Goal: Transaction & Acquisition: Register for event/course

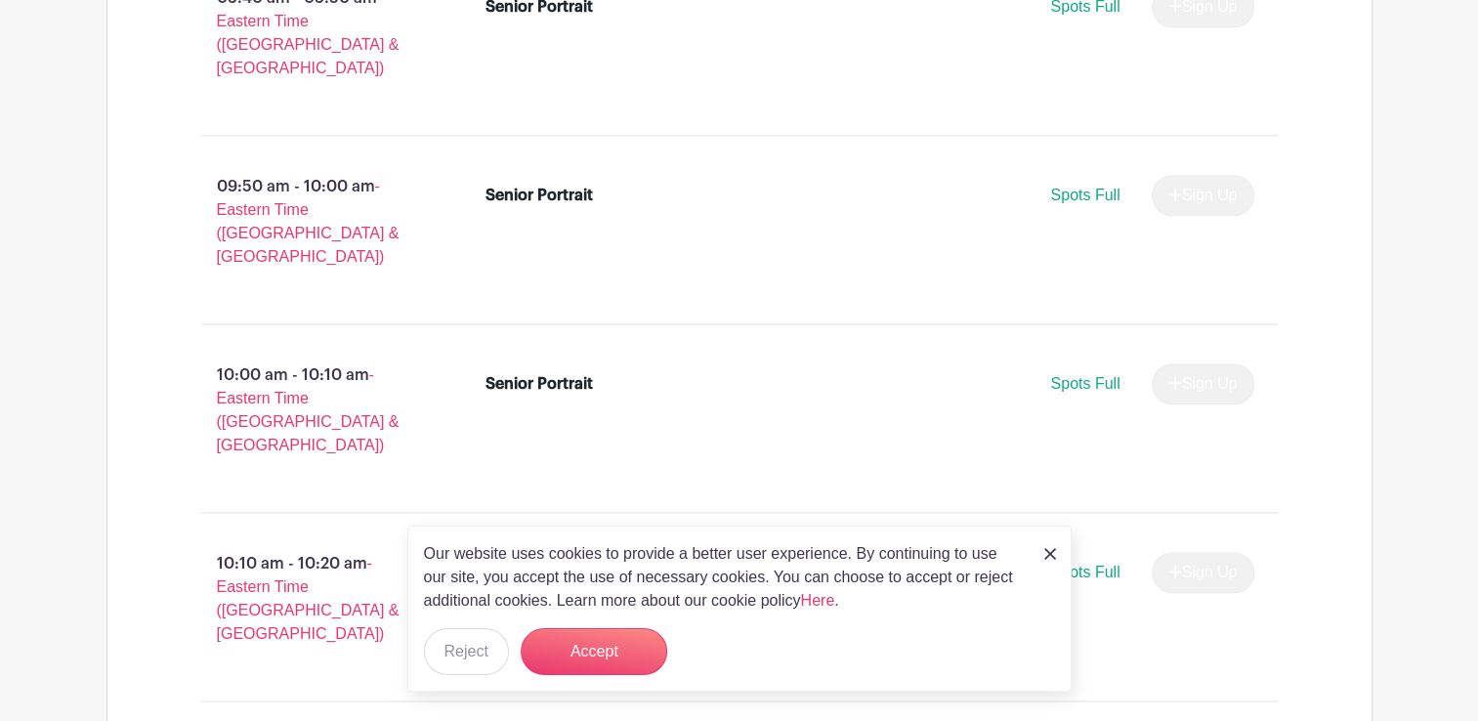
scroll to position [2411, 0]
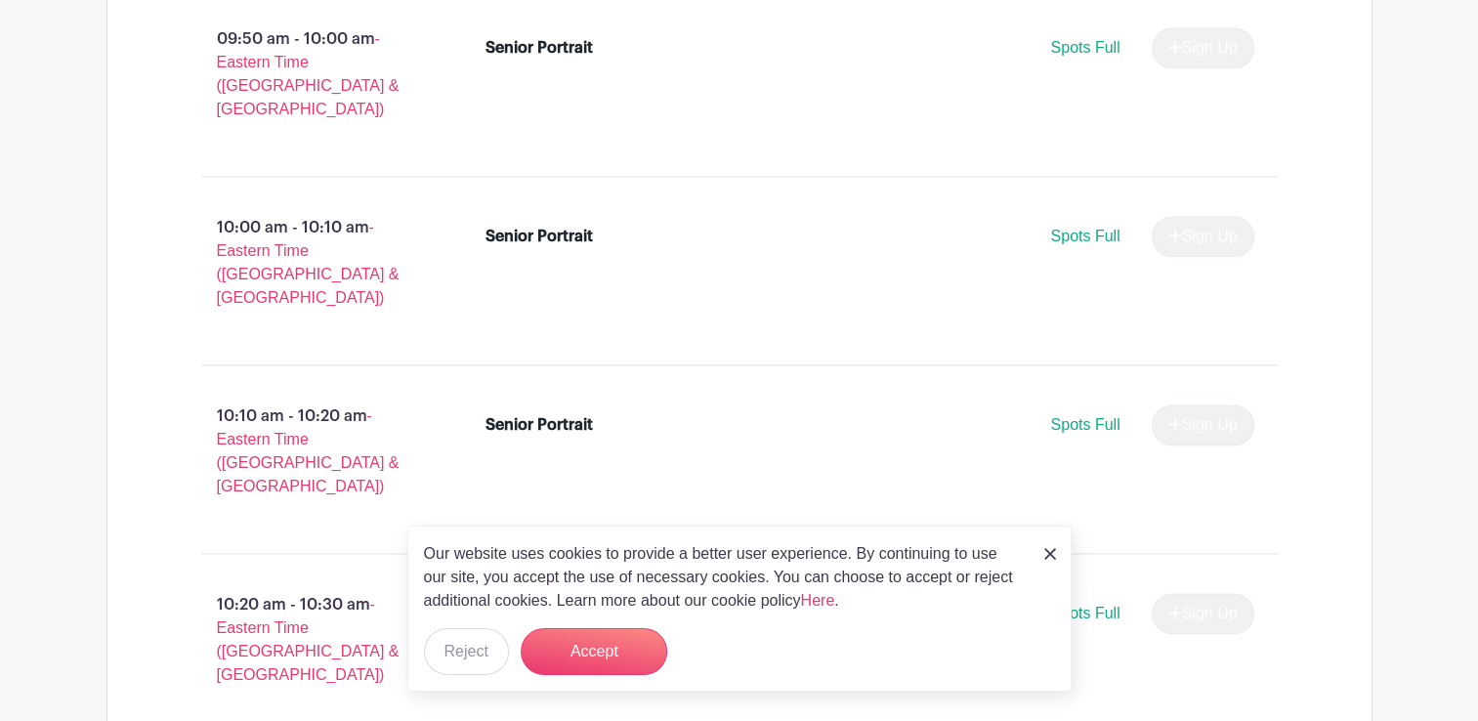
click at [1045, 564] on link at bounding box center [1050, 552] width 12 height 23
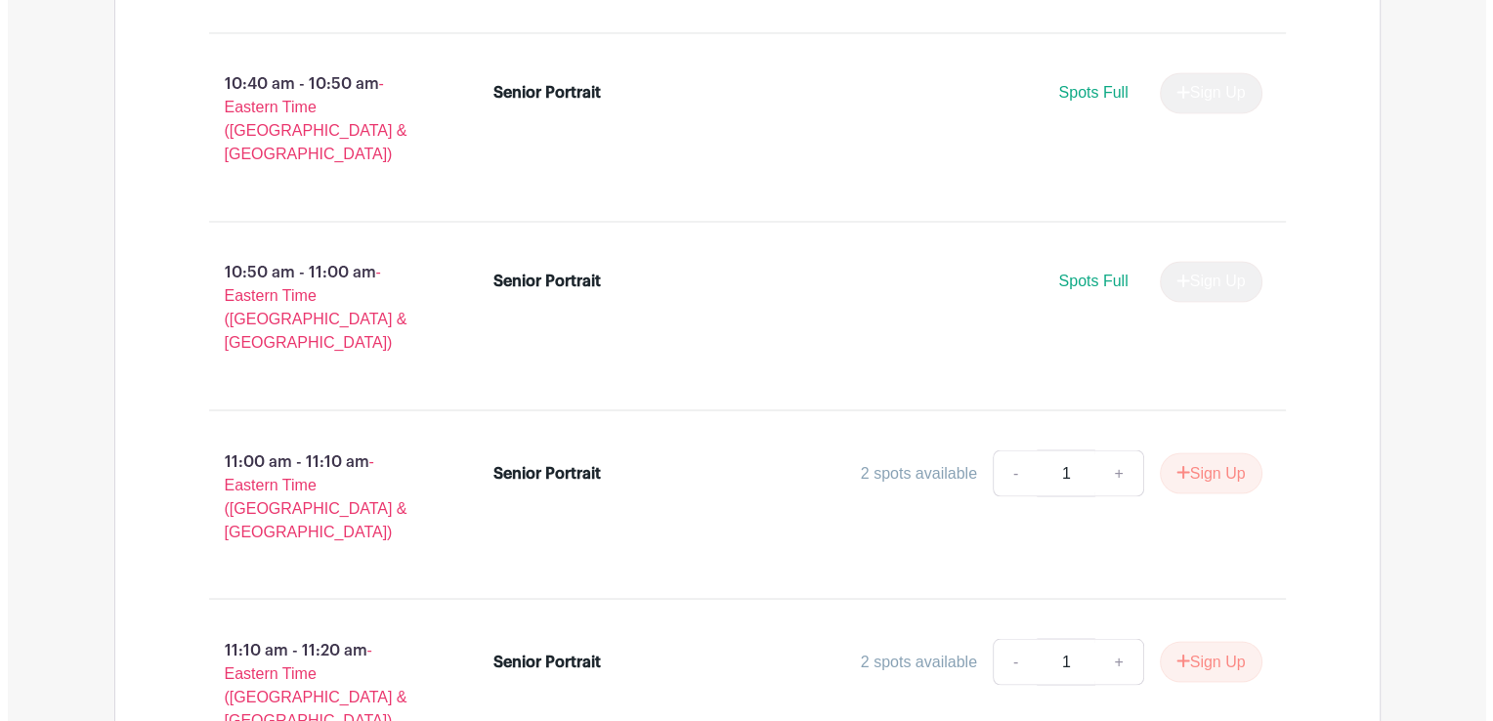
scroll to position [3366, 0]
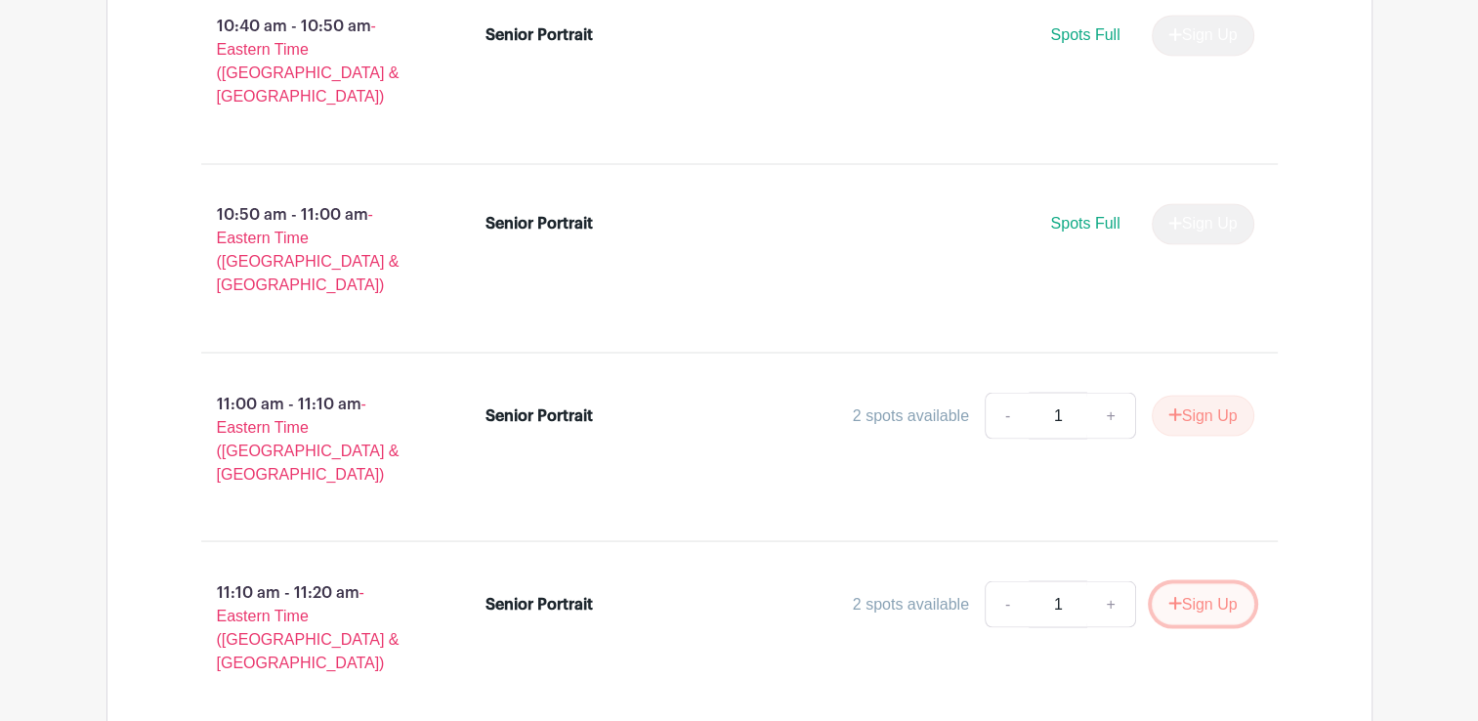
click at [1188, 583] on button "Sign Up" at bounding box center [1203, 603] width 103 height 41
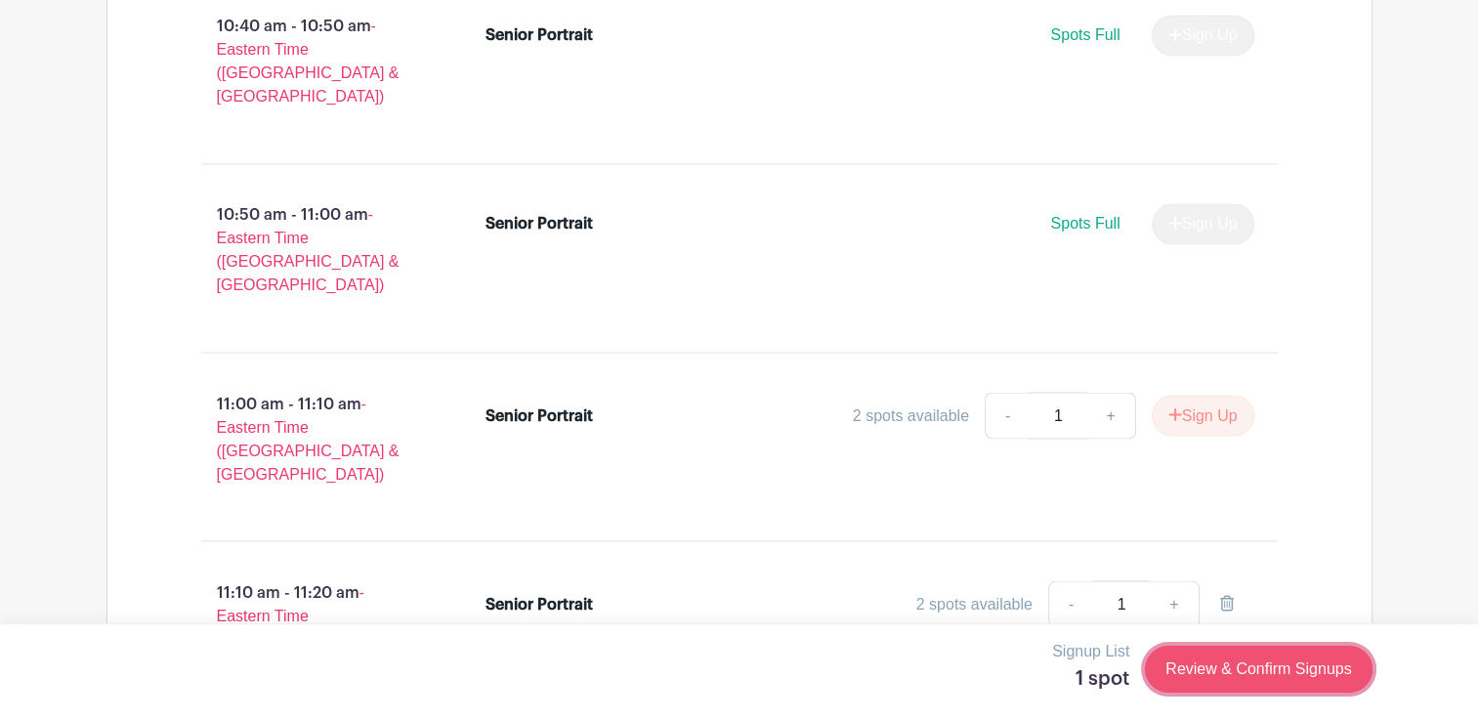
click at [1210, 665] on link "Review & Confirm Signups" at bounding box center [1258, 669] width 227 height 47
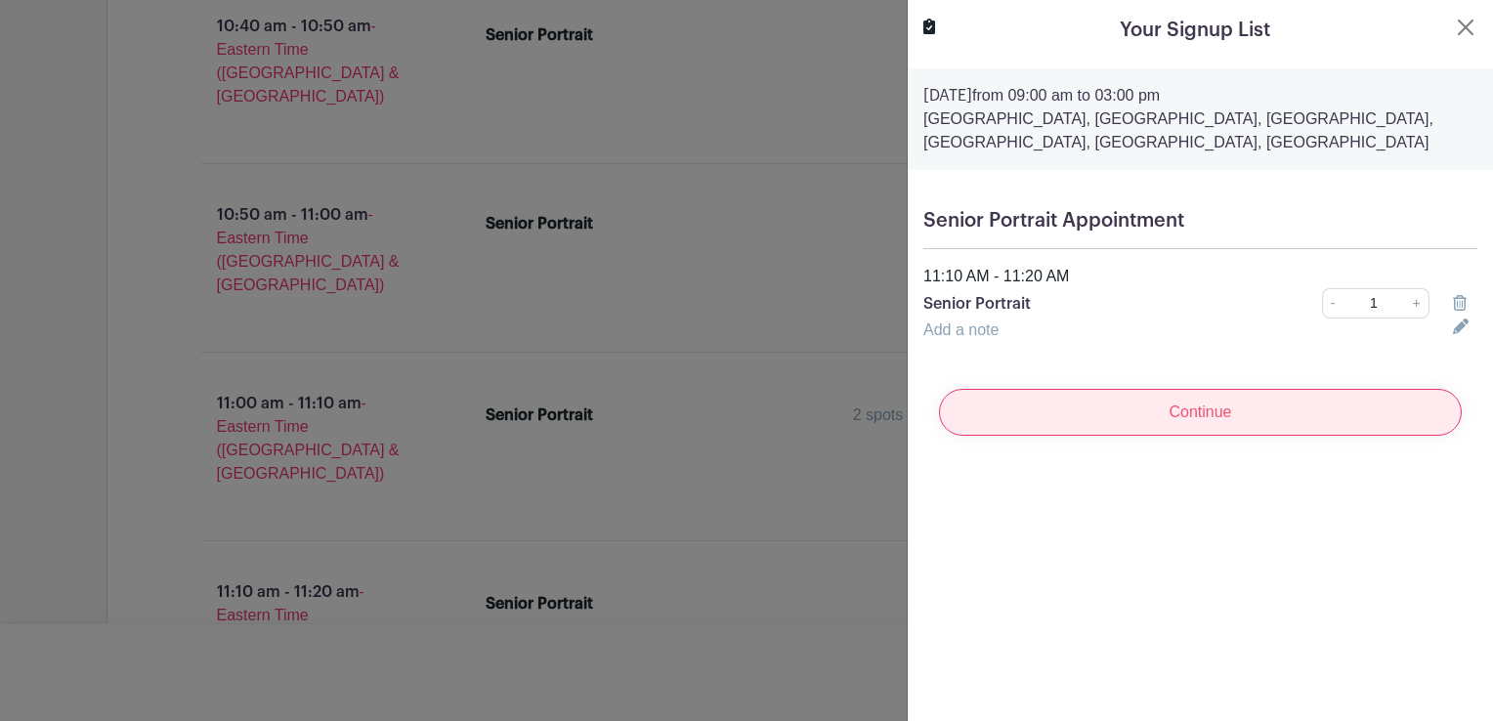
click at [1320, 428] on input "Continue" at bounding box center [1200, 412] width 523 height 47
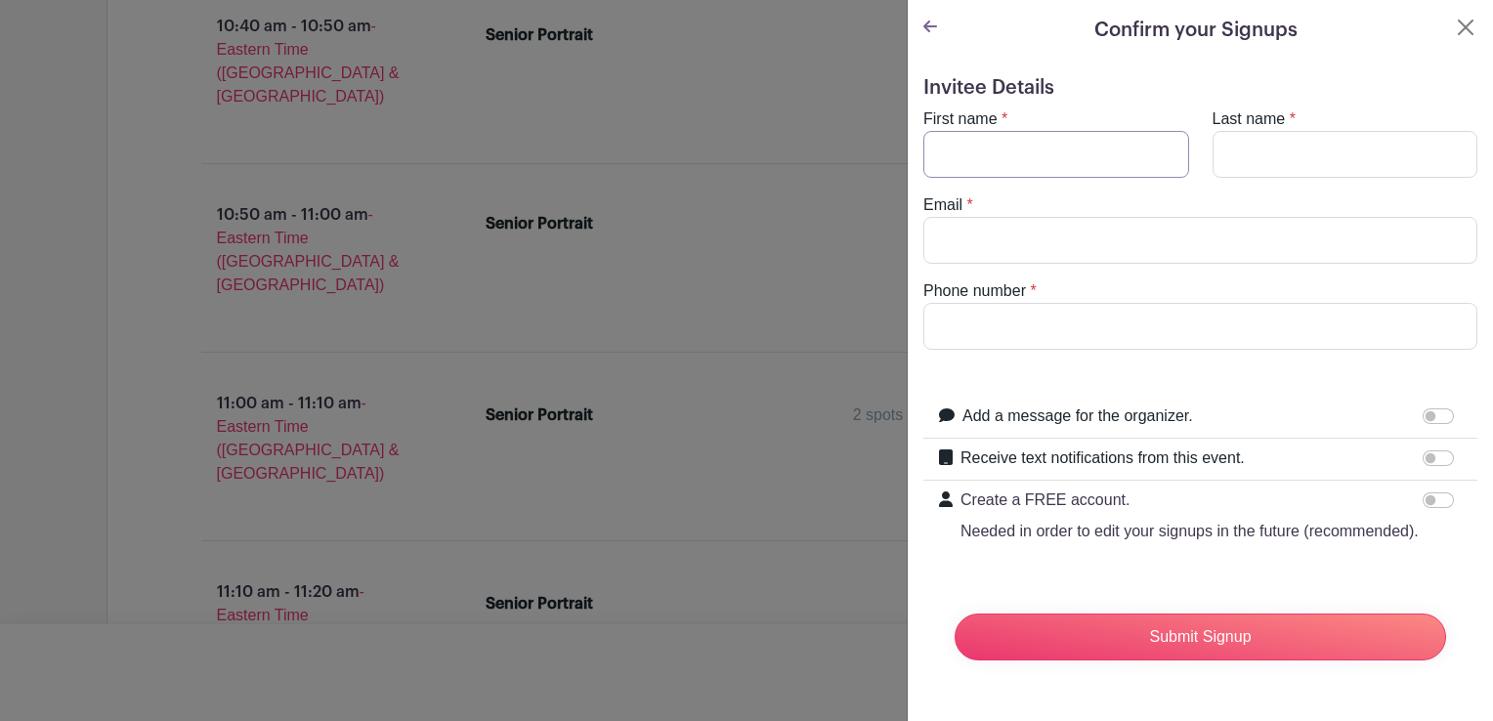
click at [1127, 173] on input "First name" at bounding box center [1056, 154] width 266 height 47
type input "[PERSON_NAME]"
type input "[EMAIL_ADDRESS][DOMAIN_NAME]"
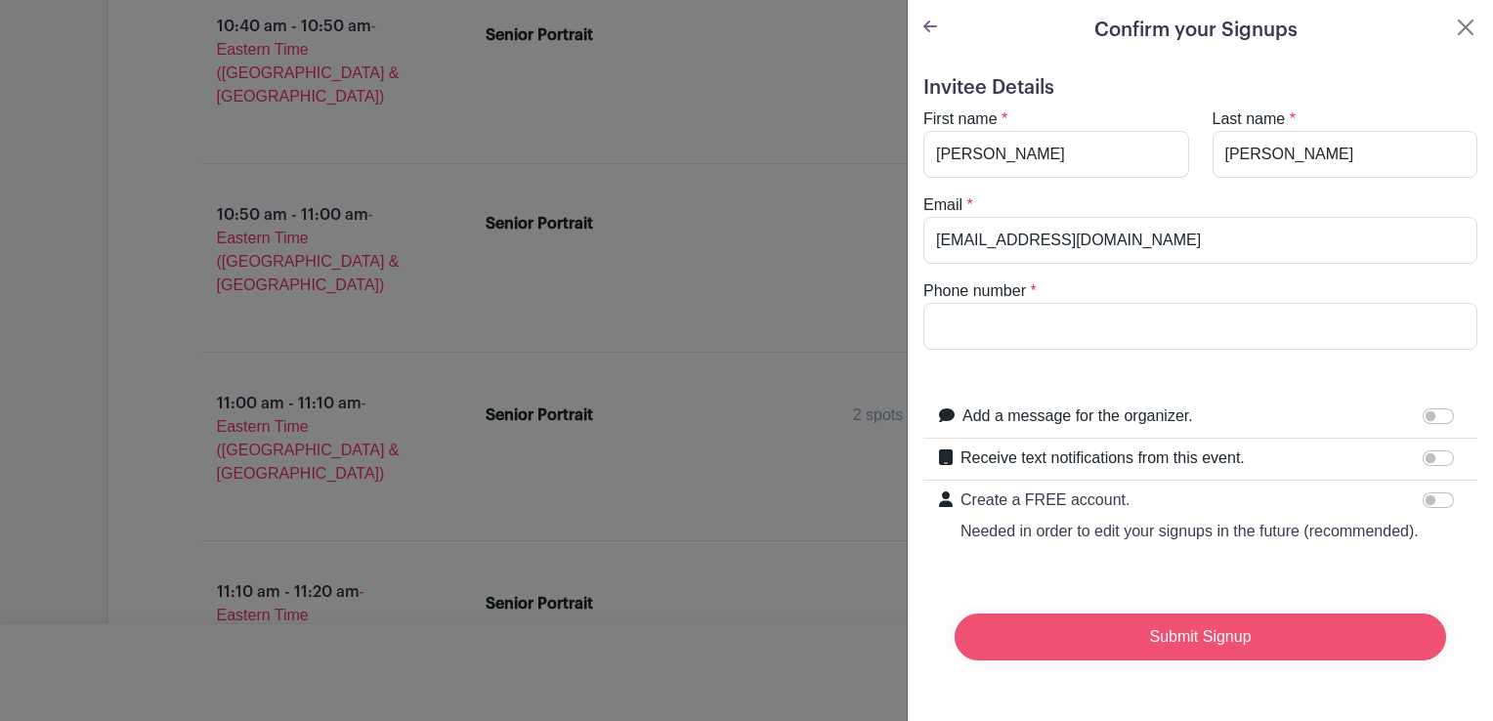
click at [1196, 654] on input "Submit Signup" at bounding box center [1199, 636] width 491 height 47
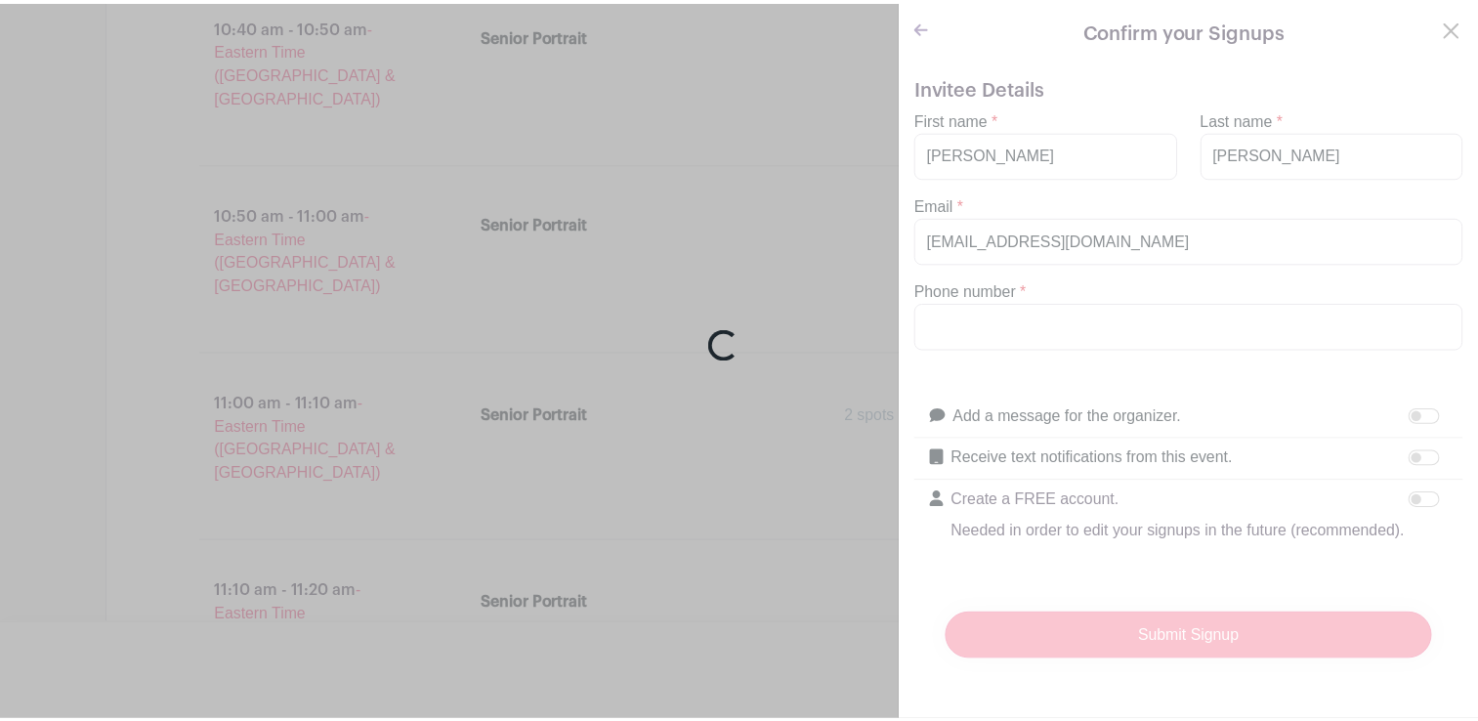
scroll to position [172, 0]
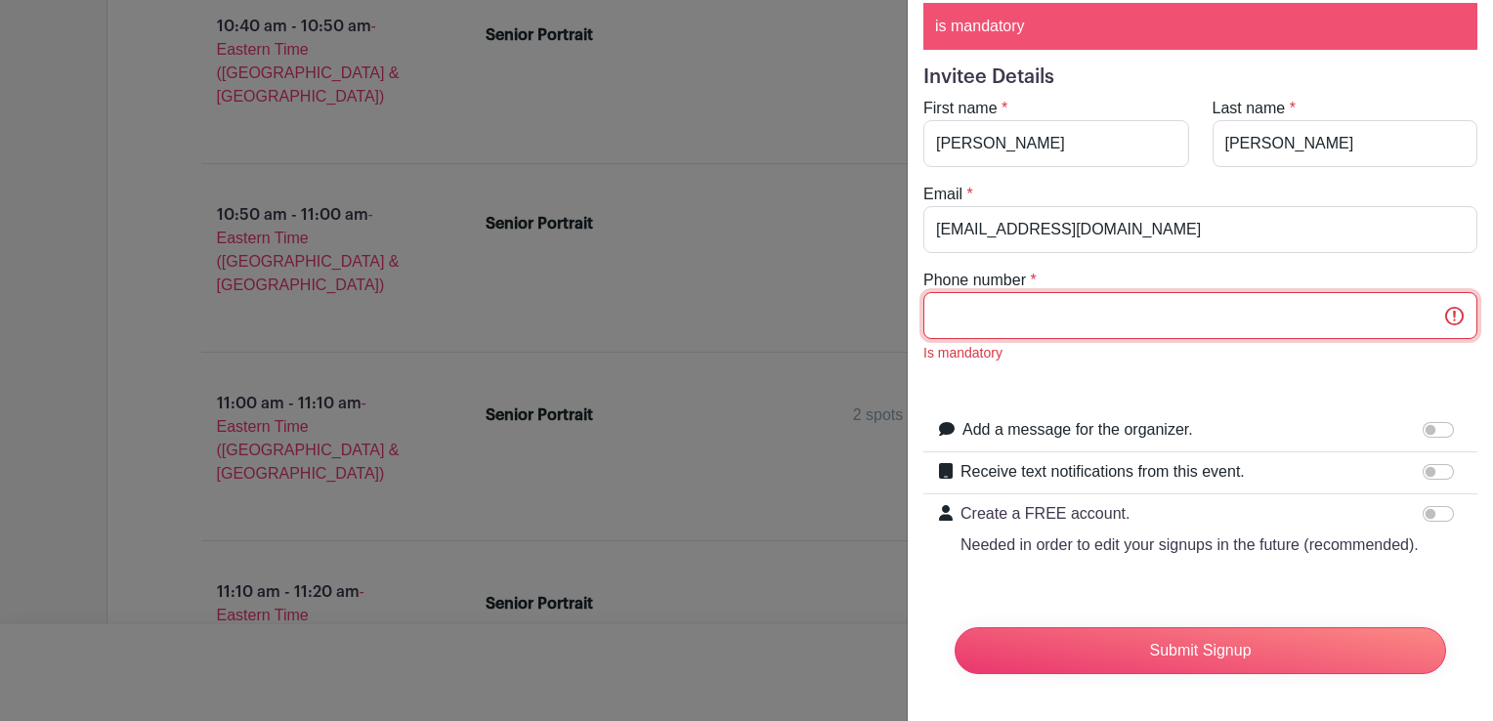
click at [1180, 292] on input "Phone number" at bounding box center [1200, 315] width 554 height 47
click at [1149, 292] on input "864350" at bounding box center [1200, 315] width 554 height 47
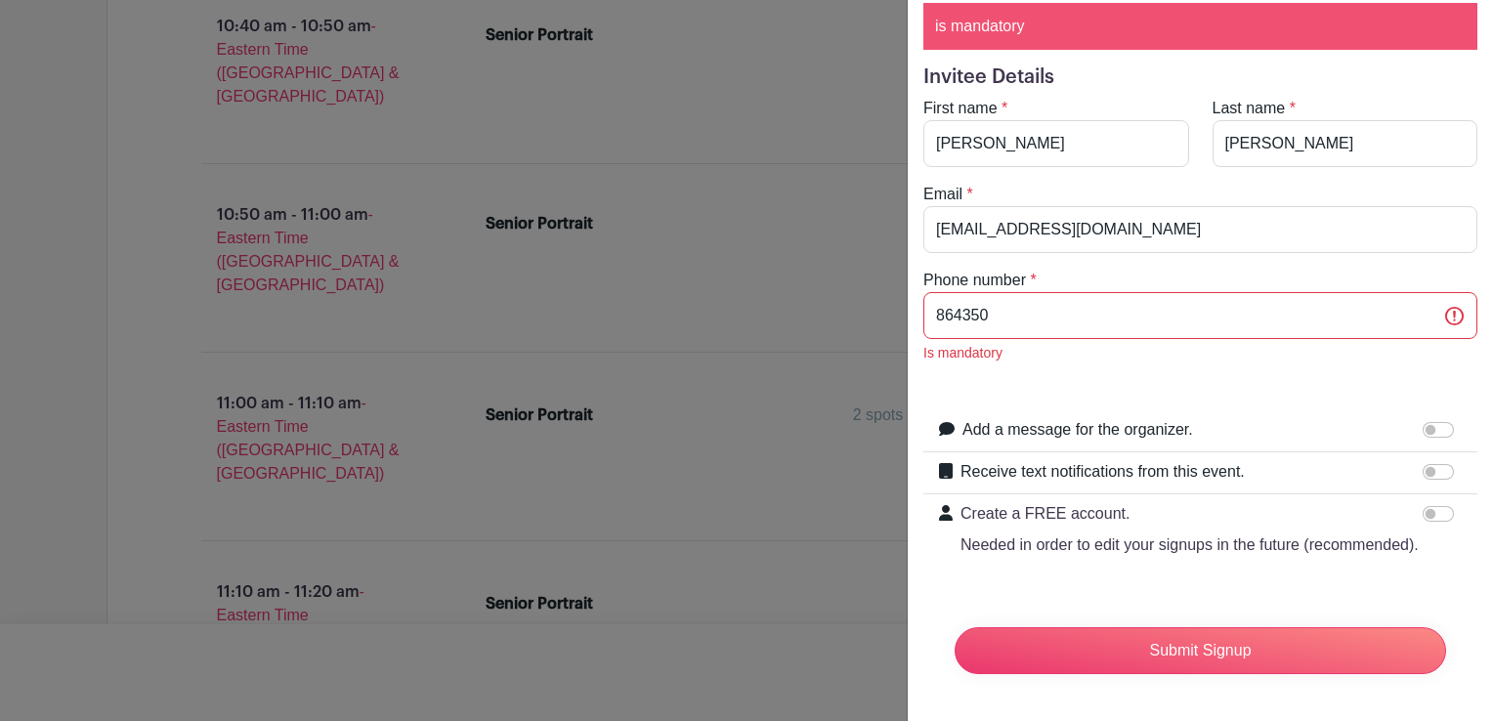
click at [1378, 418] on div "Add a message for the organizer." at bounding box center [1211, 430] width 499 height 25
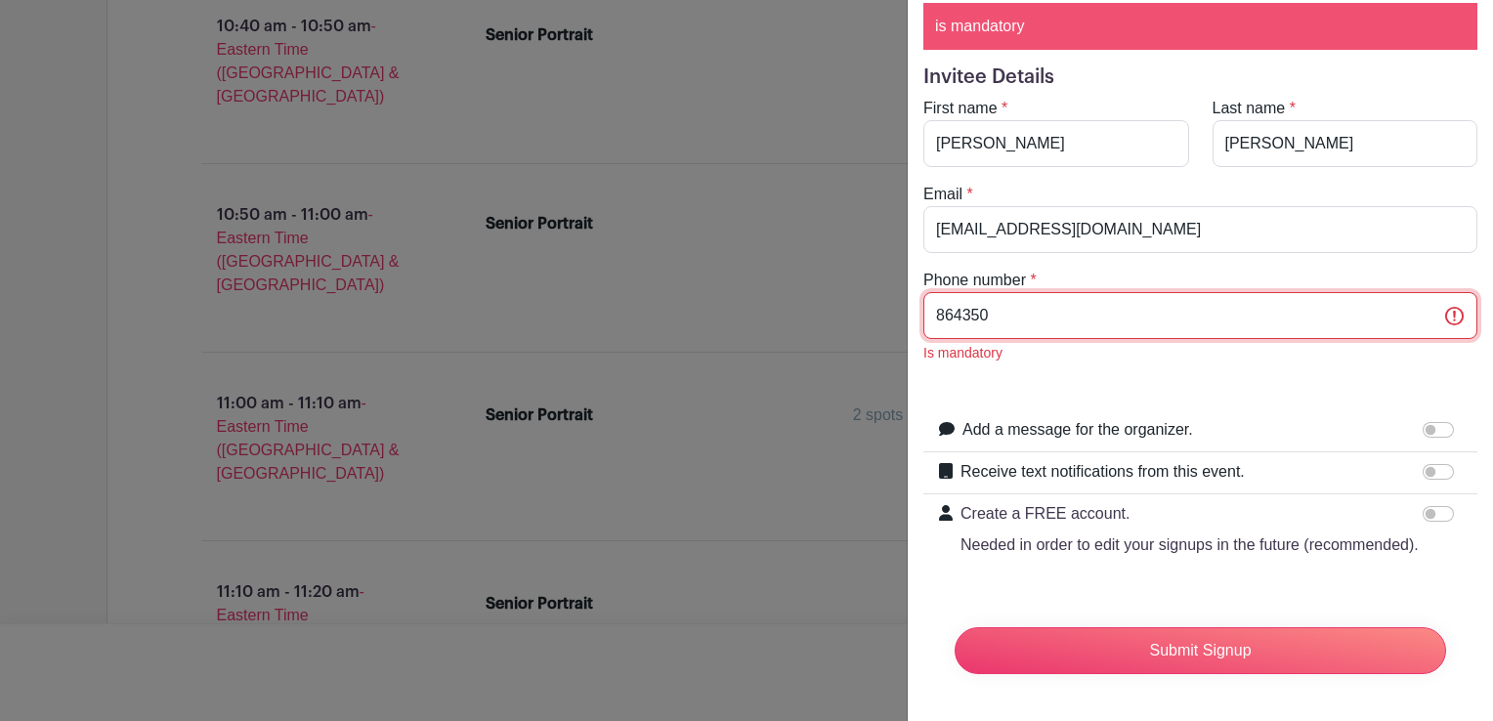
drag, startPoint x: 1078, startPoint y: 283, endPoint x: 1011, endPoint y: 270, distance: 68.8
click at [1011, 292] on input "864350" at bounding box center [1200, 315] width 554 height 47
type input "8643500860"
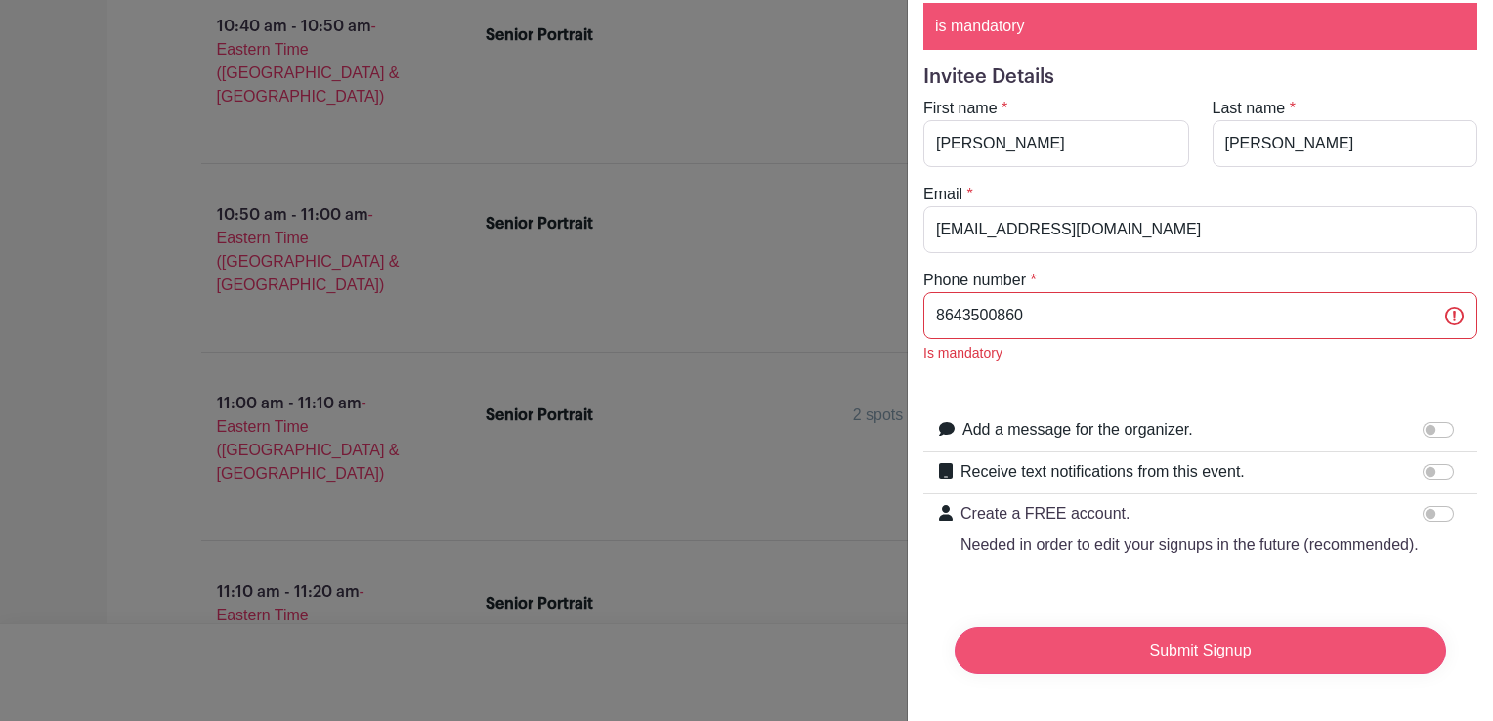
click at [1139, 627] on input "Submit Signup" at bounding box center [1199, 650] width 491 height 47
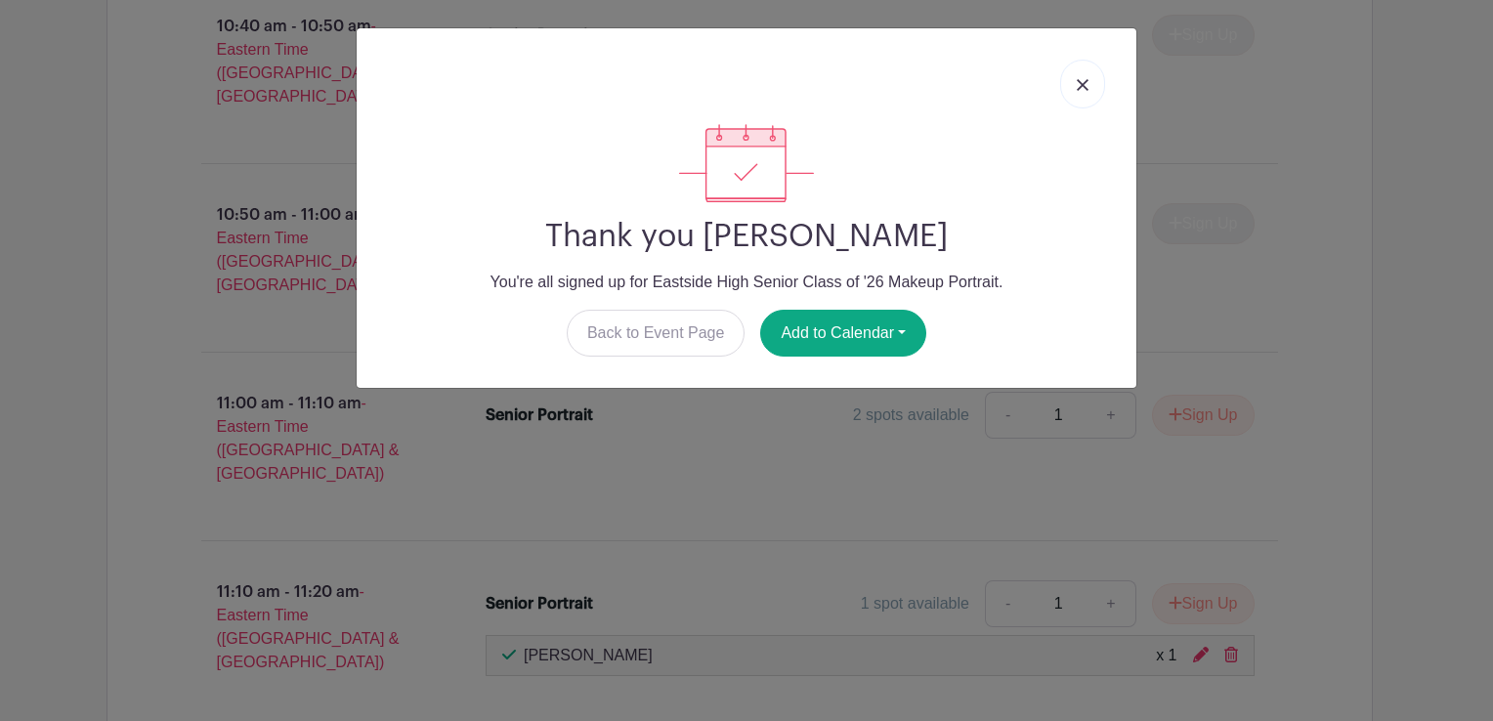
click at [1086, 84] on img at bounding box center [1082, 85] width 12 height 12
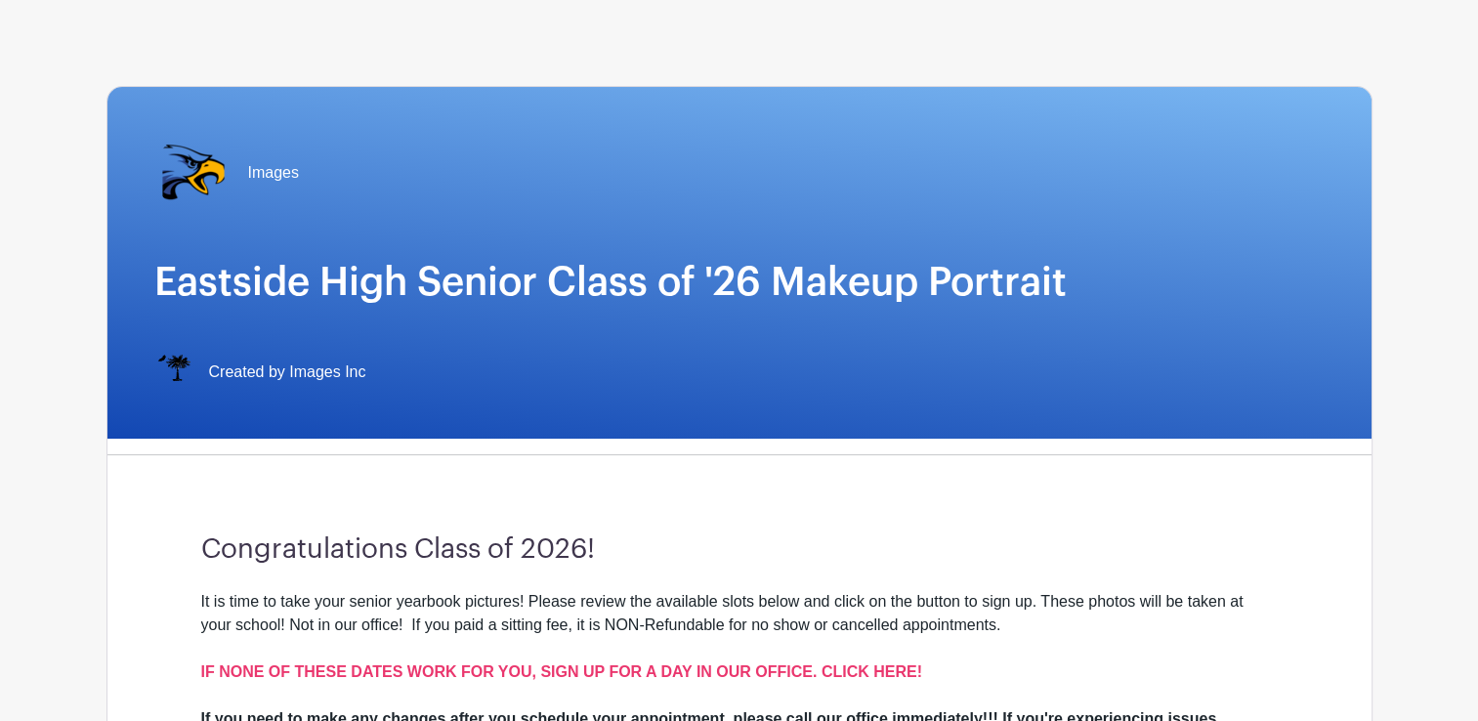
scroll to position [0, 0]
